Goal: Navigation & Orientation: Find specific page/section

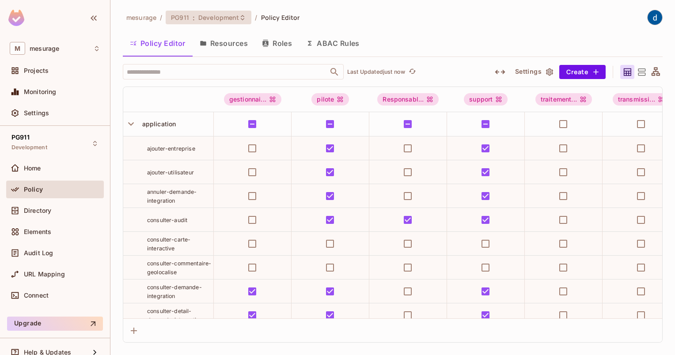
click at [171, 21] on span "PG911" at bounding box center [180, 17] width 18 height 8
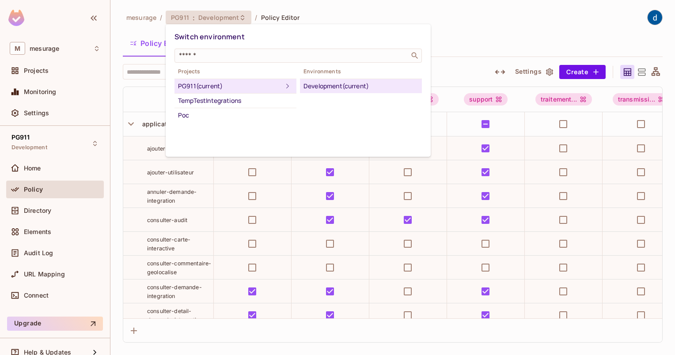
click at [205, 90] on div "PG911 (current)" at bounding box center [230, 86] width 104 height 11
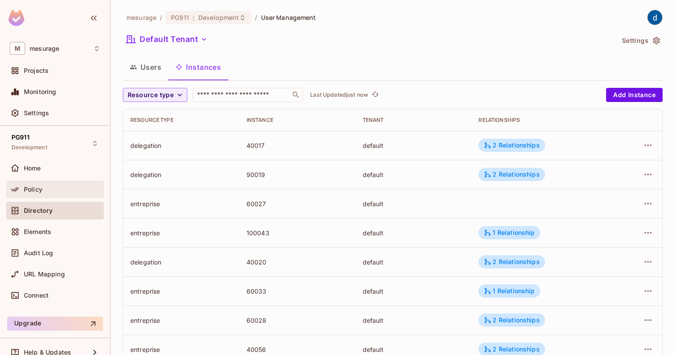
click at [41, 194] on div "Policy" at bounding box center [55, 190] width 98 height 18
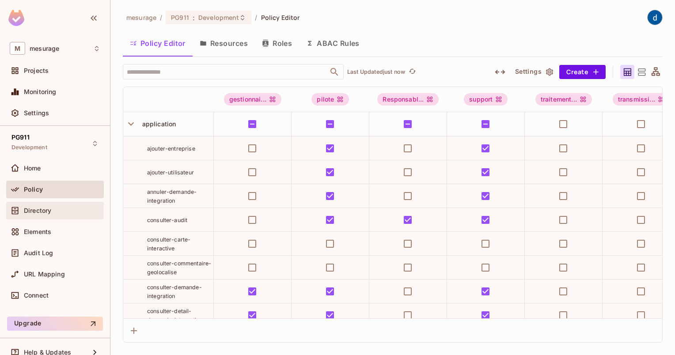
click at [49, 217] on div "Directory" at bounding box center [55, 211] width 98 height 18
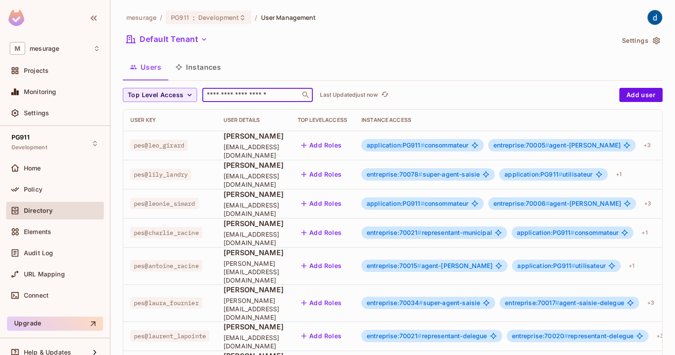
click at [262, 96] on input "text" at bounding box center [251, 95] width 93 height 9
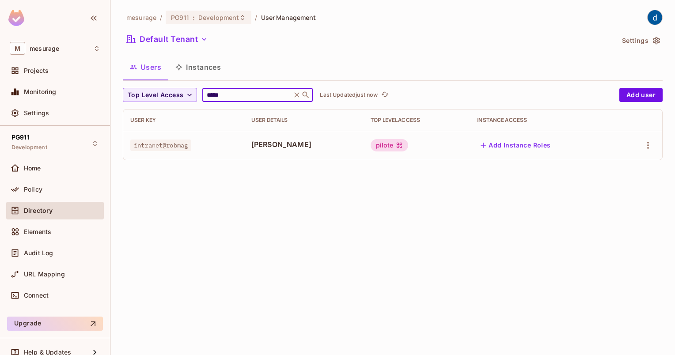
type input "*****"
click at [654, 21] on img at bounding box center [654, 17] width 15 height 15
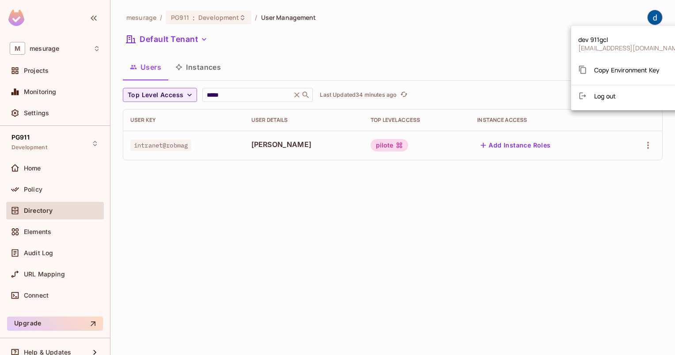
click at [587, 49] on span "gcl911pg@gmail.com" at bounding box center [630, 48] width 105 height 8
click at [655, 19] on div at bounding box center [337, 177] width 675 height 355
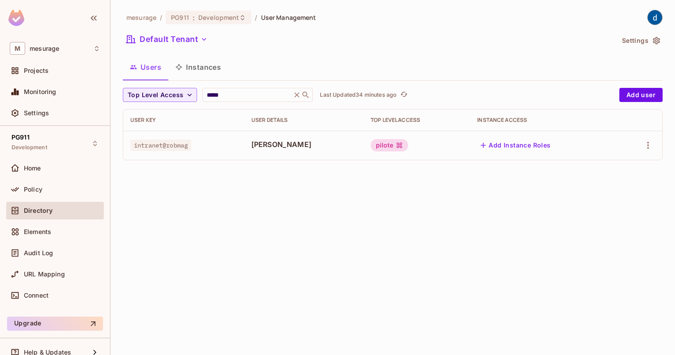
click at [652, 20] on img at bounding box center [654, 17] width 15 height 15
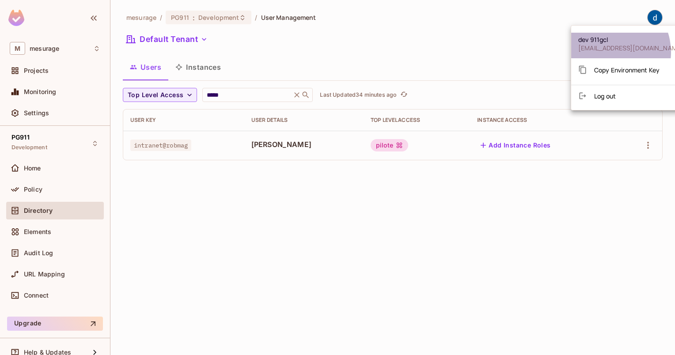
click at [607, 52] on li "dev 911gcl gcl911pg@gmail.com" at bounding box center [630, 46] width 119 height 26
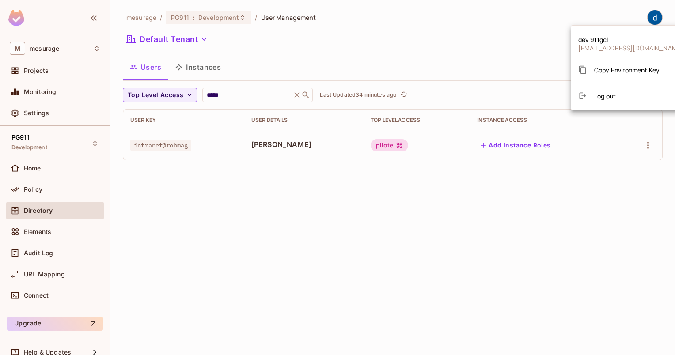
click at [649, 19] on div at bounding box center [337, 177] width 675 height 355
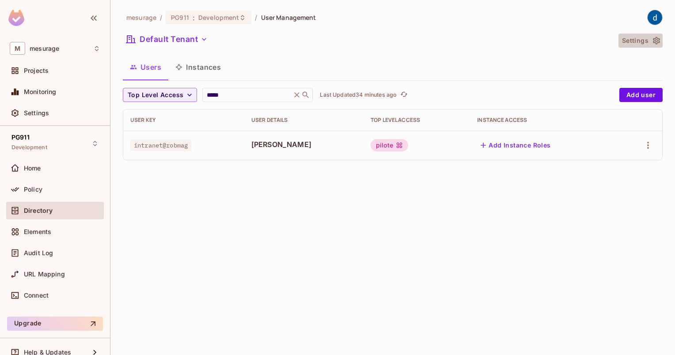
click at [654, 40] on icon "button" at bounding box center [656, 40] width 9 height 9
